Goal: Transaction & Acquisition: Purchase product/service

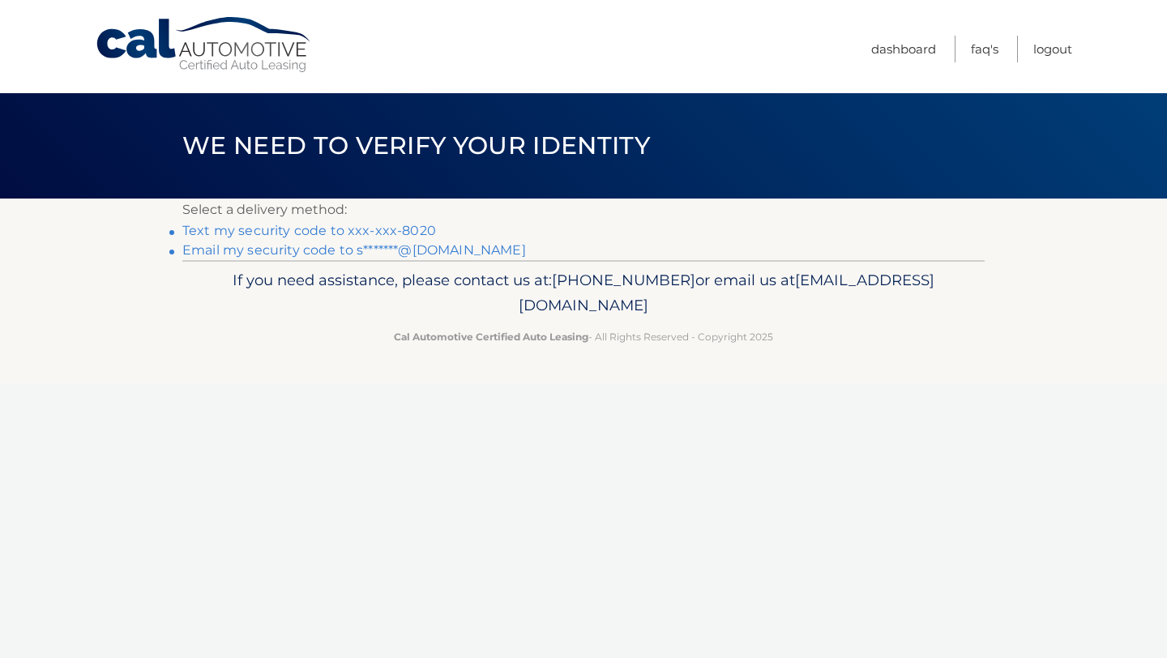
click at [413, 220] on p "Select a delivery method:" at bounding box center [583, 210] width 802 height 23
click at [415, 231] on link "Text my security code to xxx-xxx-8020" at bounding box center [309, 230] width 254 height 15
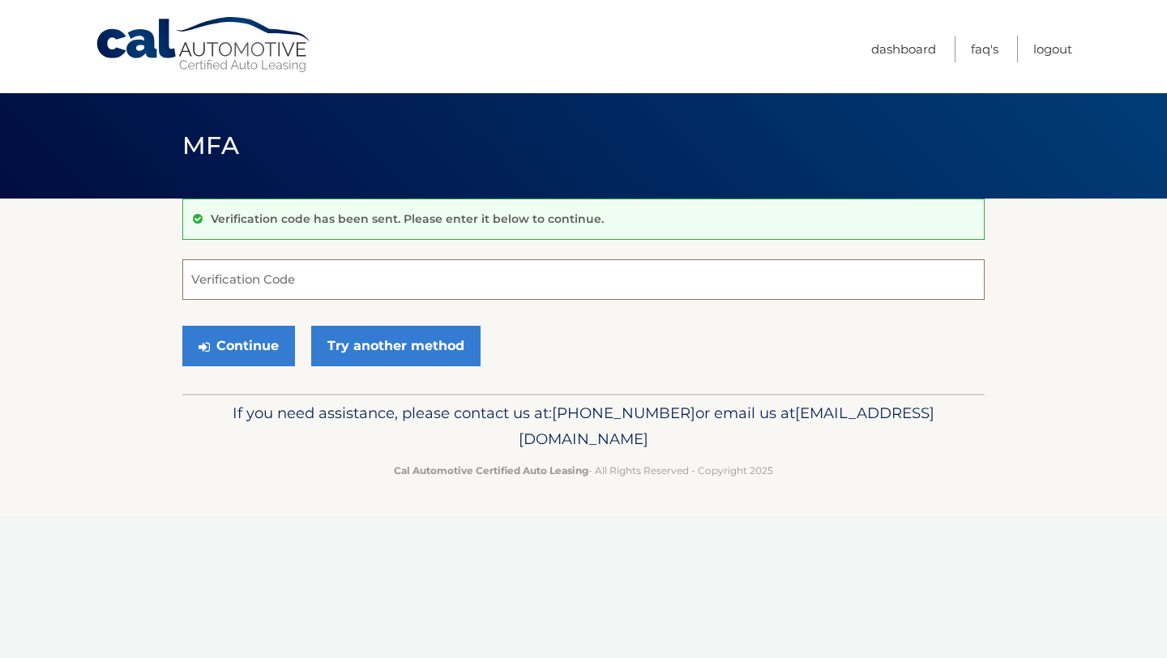
click at [315, 273] on input "Verification Code" at bounding box center [583, 279] width 802 height 41
type input "445990"
click at [251, 350] on button "Continue" at bounding box center [238, 346] width 113 height 41
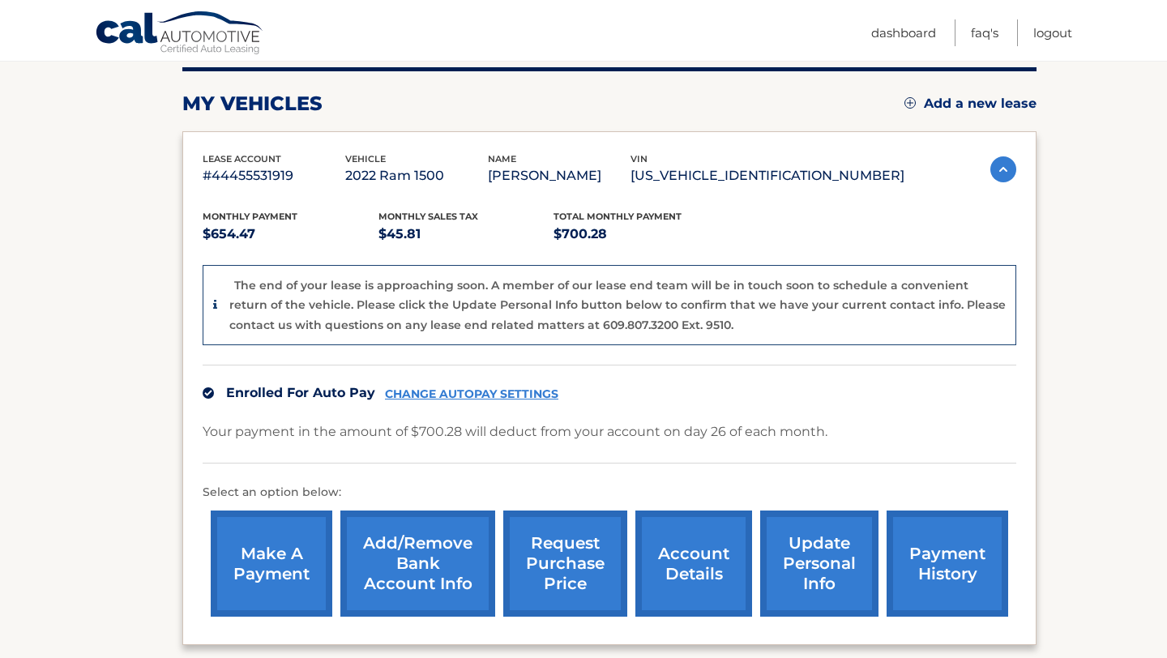
scroll to position [203, 0]
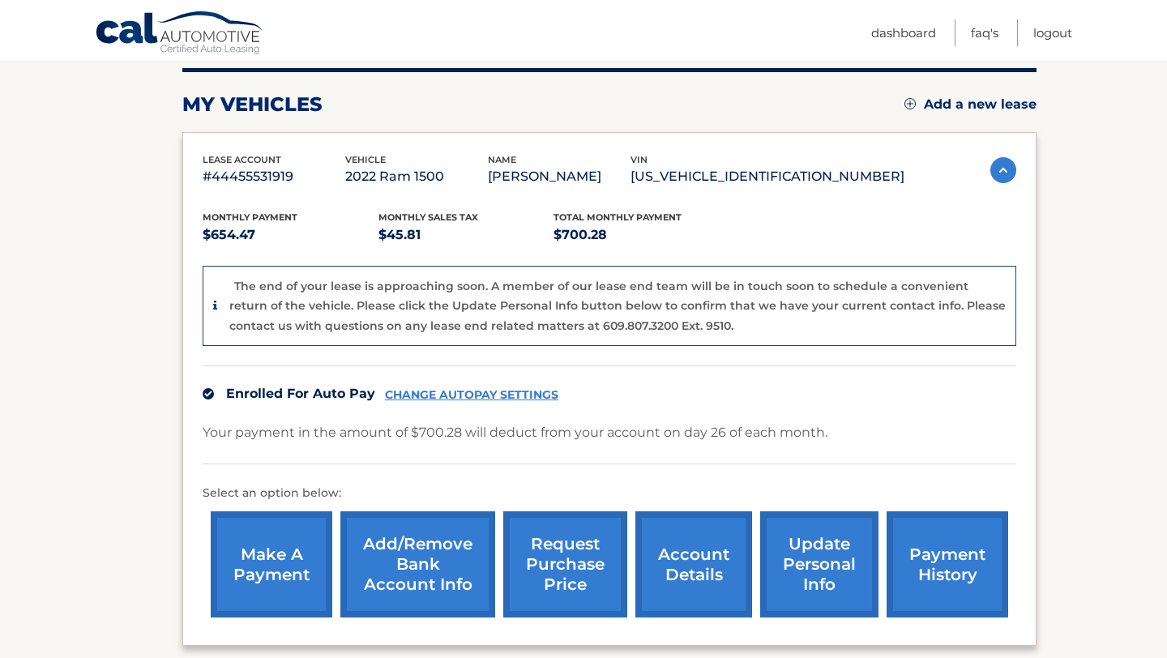
click at [948, 570] on link "payment history" at bounding box center [948, 564] width 122 height 106
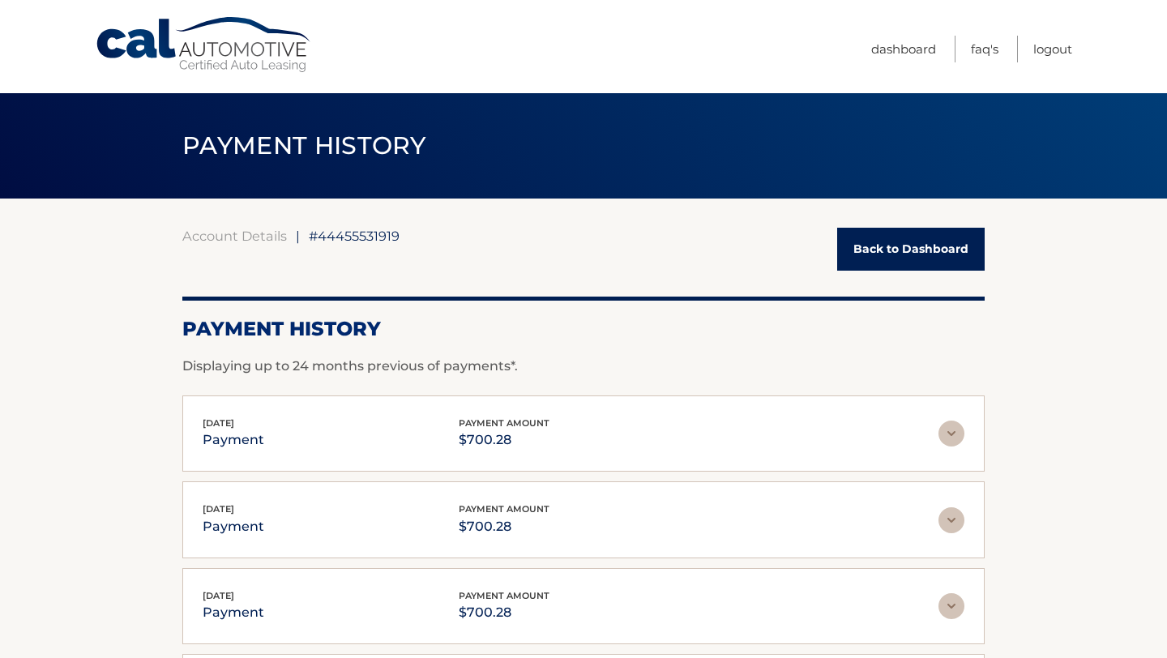
click at [945, 238] on link "Back to Dashboard" at bounding box center [911, 249] width 148 height 43
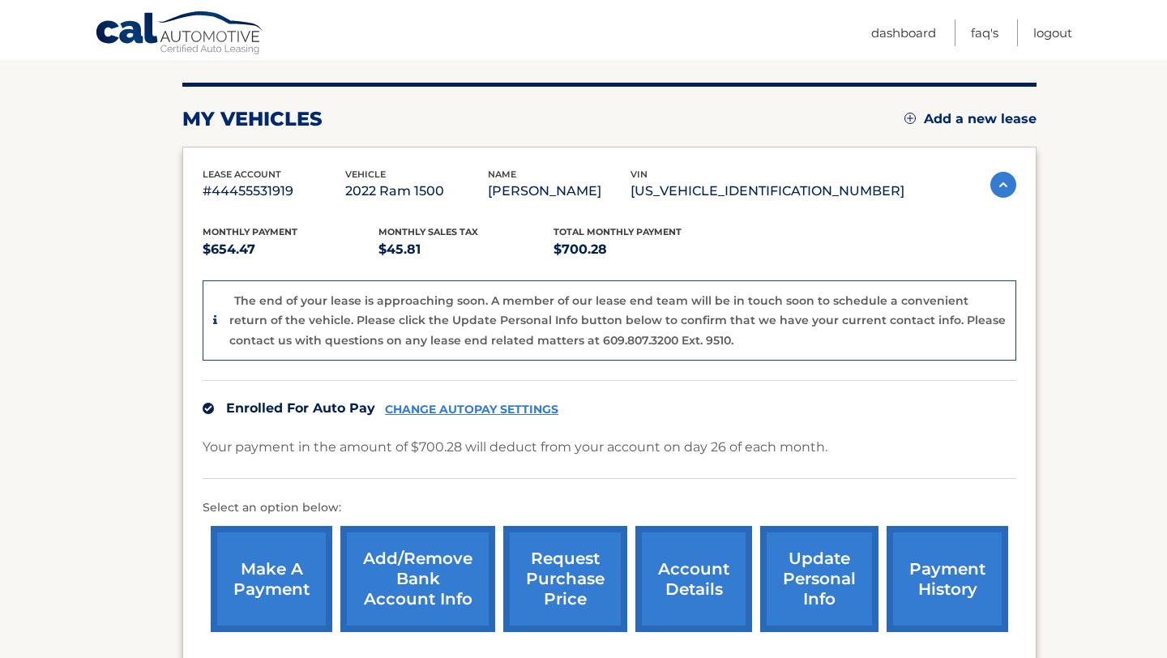
scroll to position [206, 0]
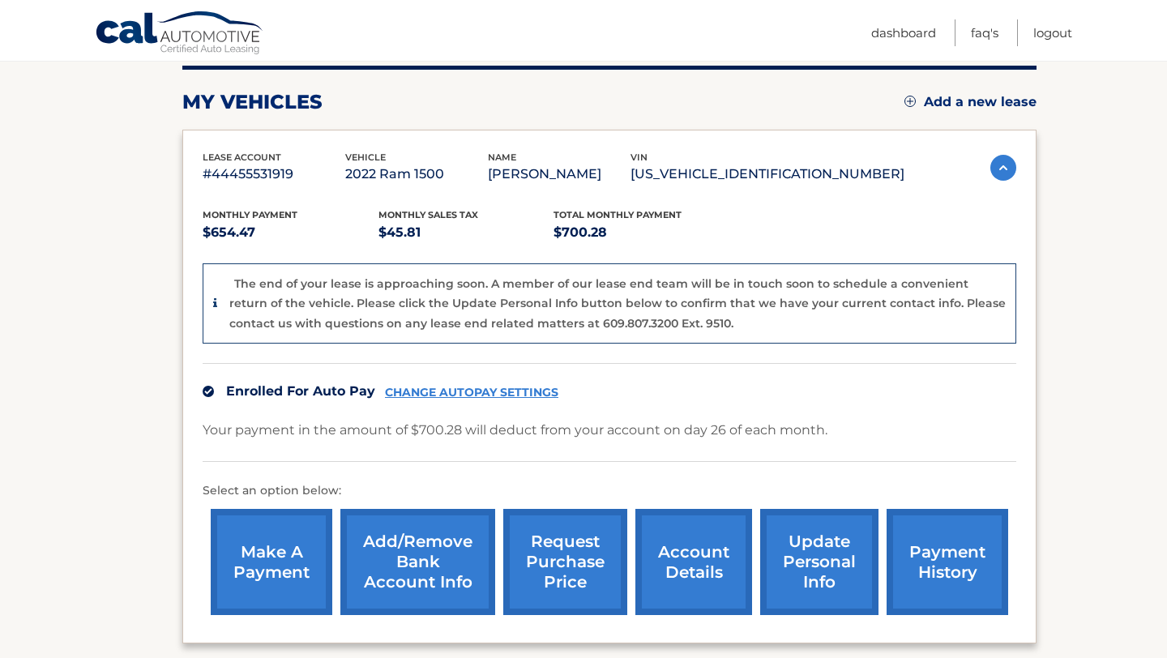
click at [282, 554] on link "make a payment" at bounding box center [272, 562] width 122 height 106
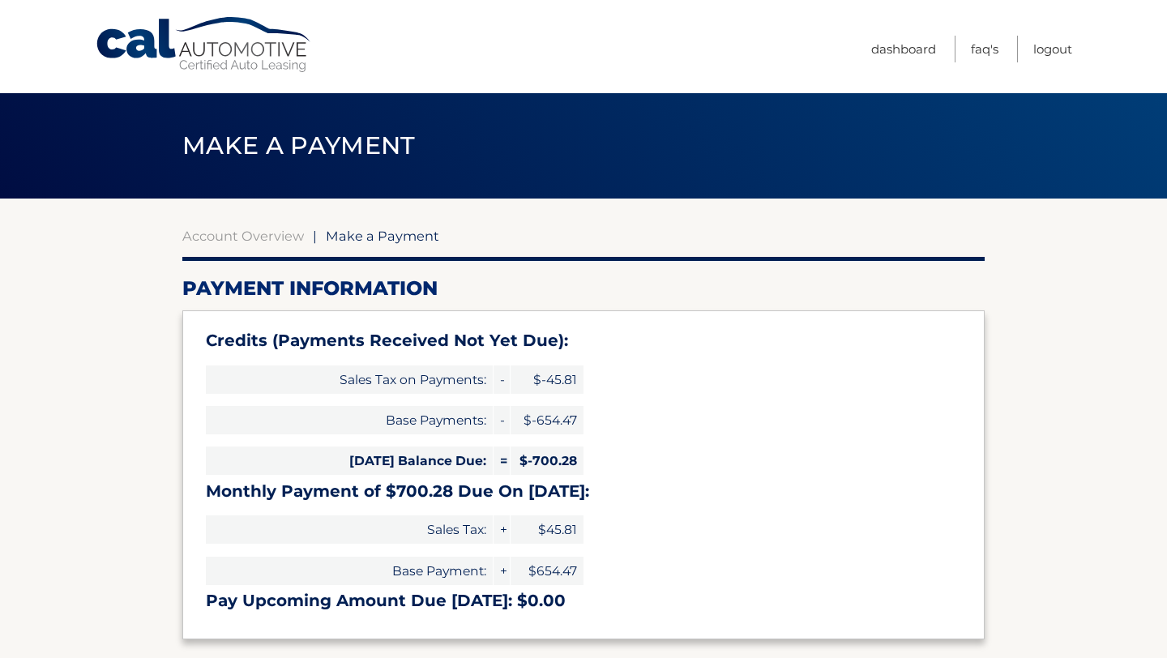
select select "YjkzMDQ3MzYtMTA5My00N2VmLTllZDQtNjVkNzA3NmMwOGRh"
